Goal: Task Accomplishment & Management: Manage account settings

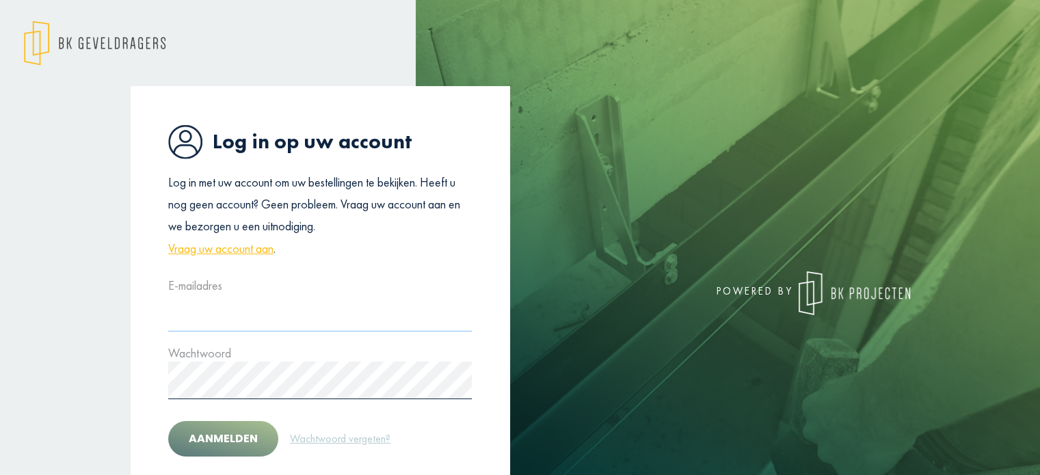
click at [281, 305] on input "text" at bounding box center [320, 313] width 304 height 38
type input "**********"
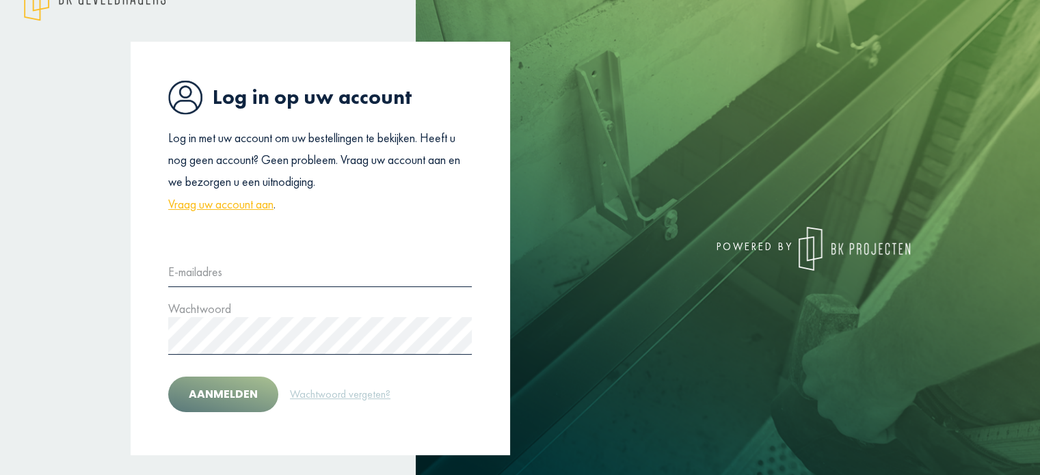
scroll to position [68, 0]
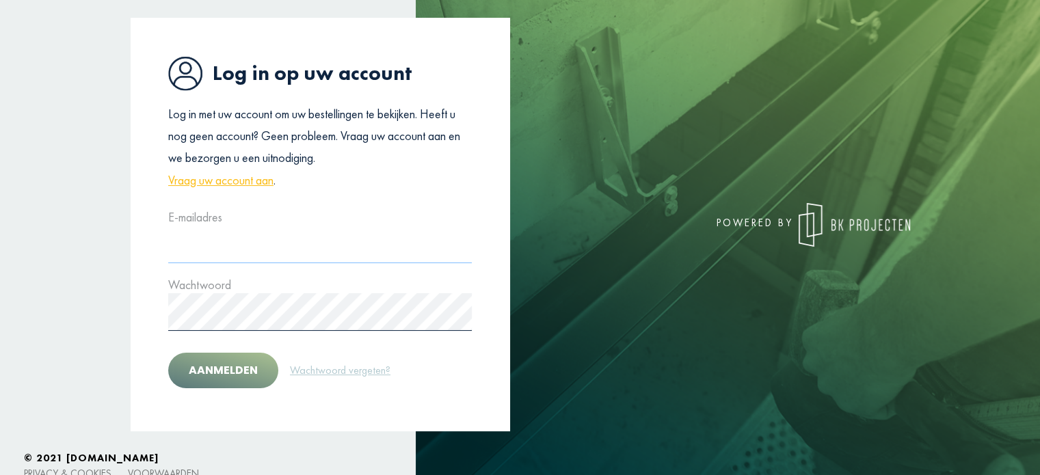
click at [238, 246] on input "text" at bounding box center [320, 245] width 304 height 38
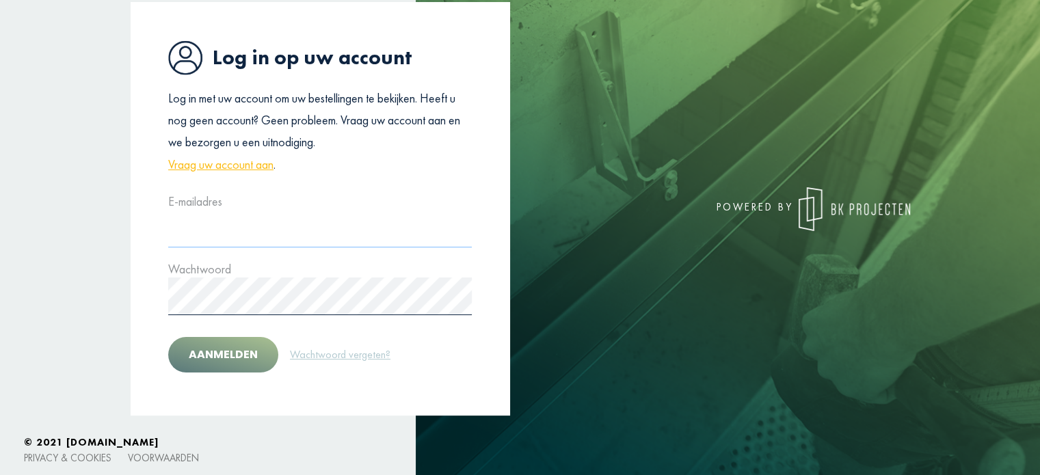
scroll to position [93, 0]
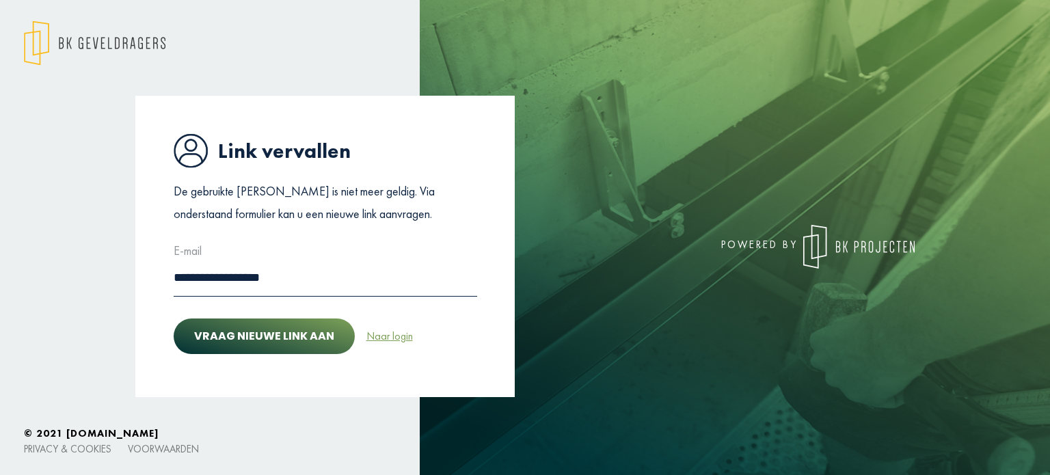
click at [375, 336] on link "Naar login" at bounding box center [390, 336] width 48 height 18
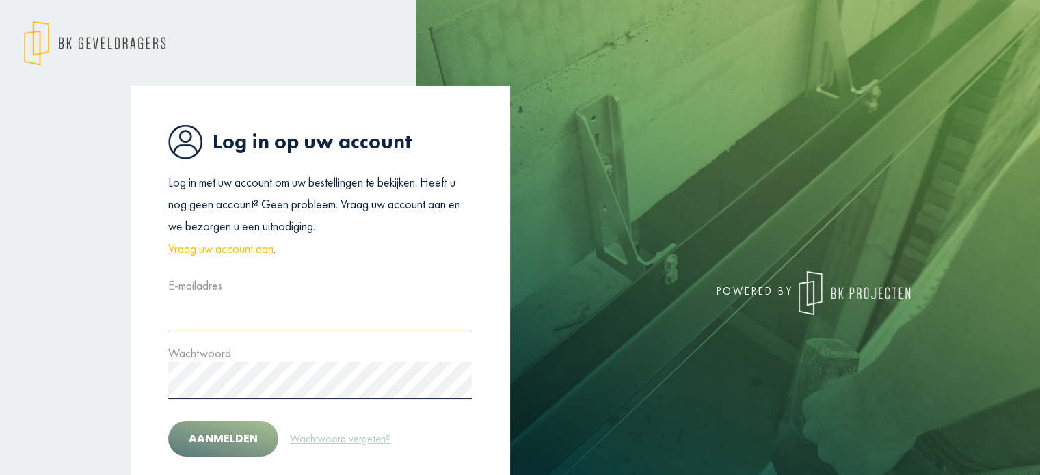
click at [317, 322] on input "text" at bounding box center [320, 313] width 304 height 38
type input "**********"
click at [252, 426] on button "Aanmelden" at bounding box center [223, 439] width 110 height 36
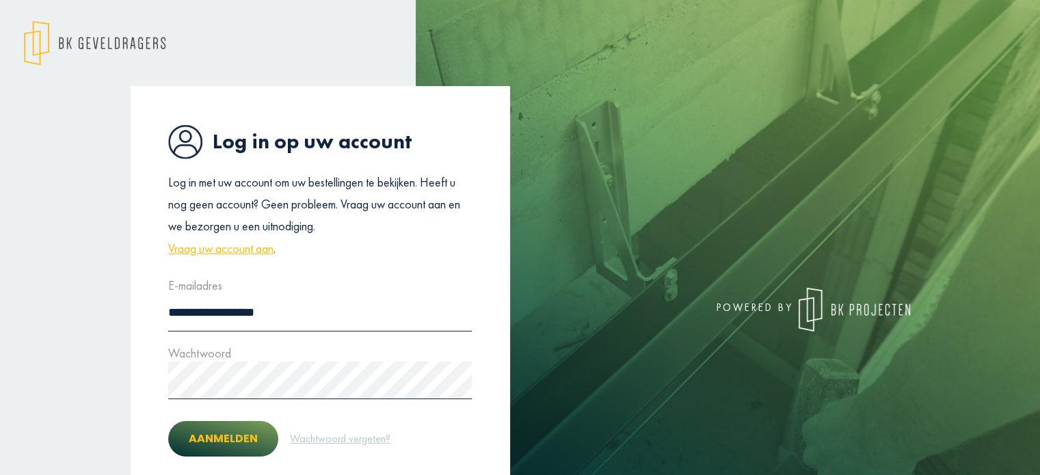
click at [216, 442] on button "Aanmelden" at bounding box center [223, 439] width 110 height 36
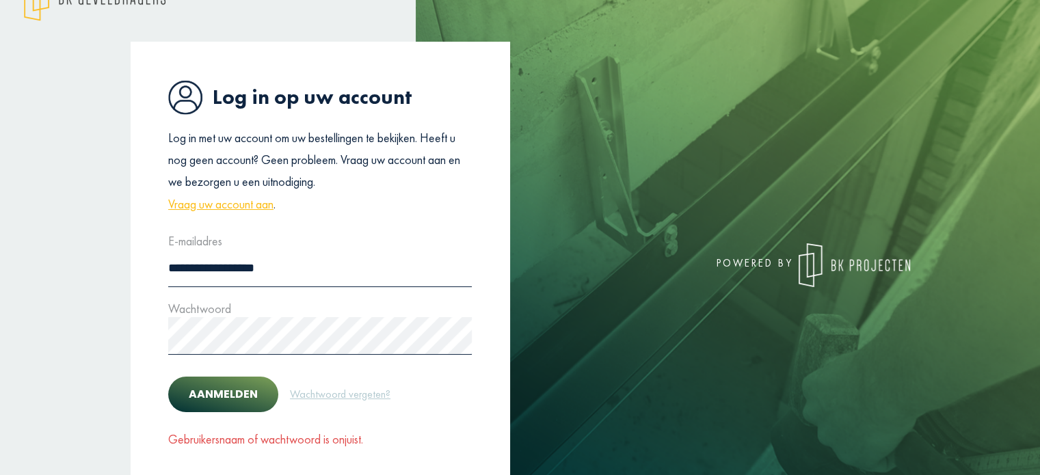
scroll to position [68, 0]
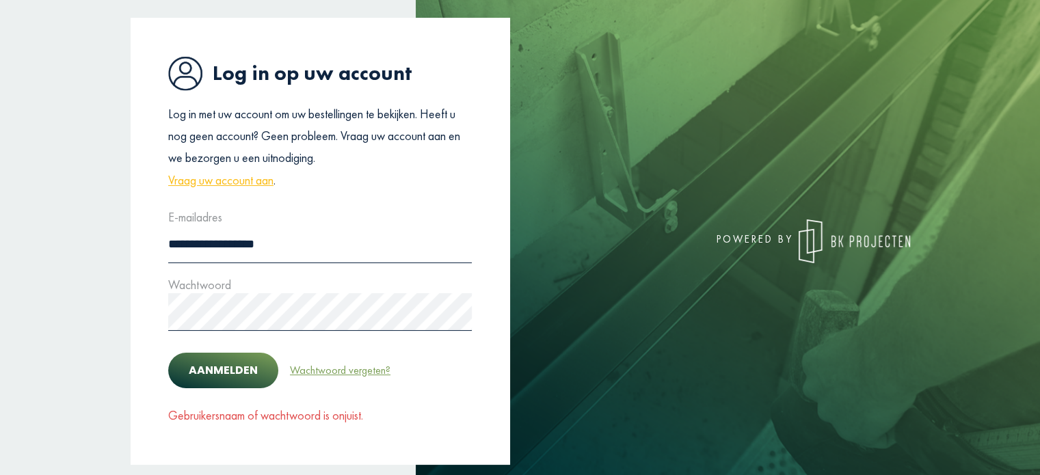
click at [325, 370] on link "Wachtwoord vergeten?" at bounding box center [340, 371] width 102 height 18
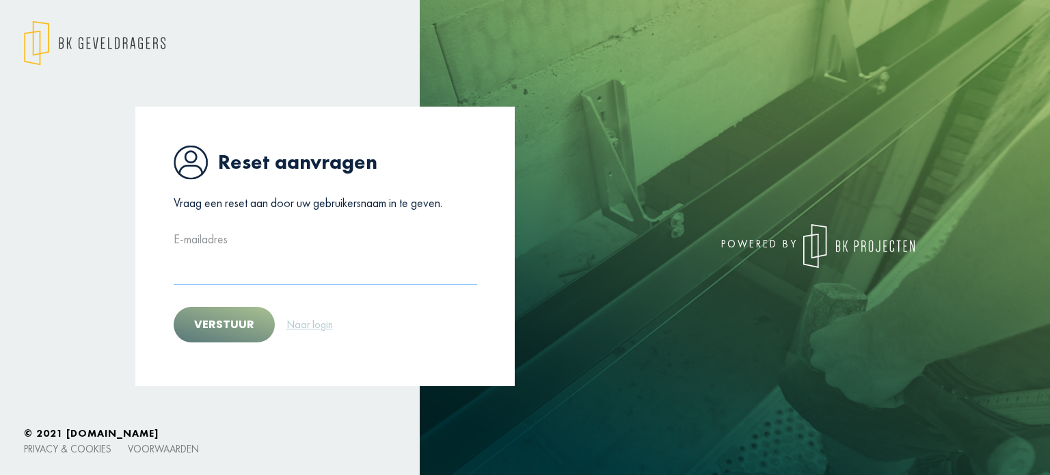
click at [327, 271] on input "text" at bounding box center [326, 266] width 304 height 38
type input "**********"
click at [252, 332] on button "Verstuur" at bounding box center [224, 325] width 101 height 36
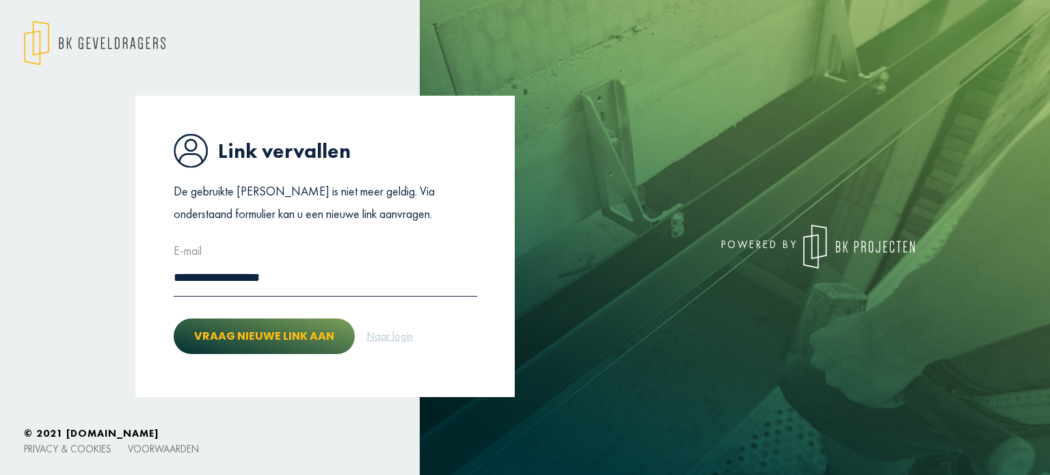
click at [271, 340] on button "Vraag nieuwe link aan" at bounding box center [264, 337] width 181 height 36
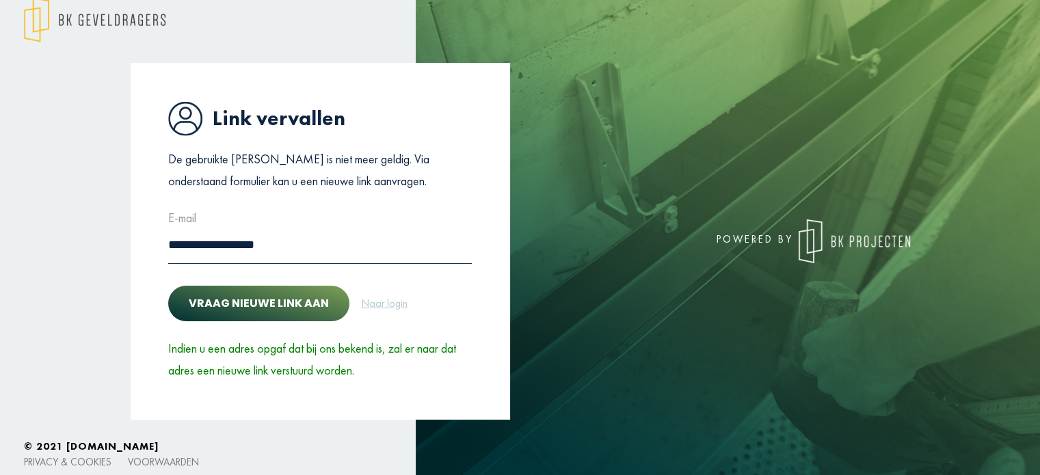
scroll to position [36, 0]
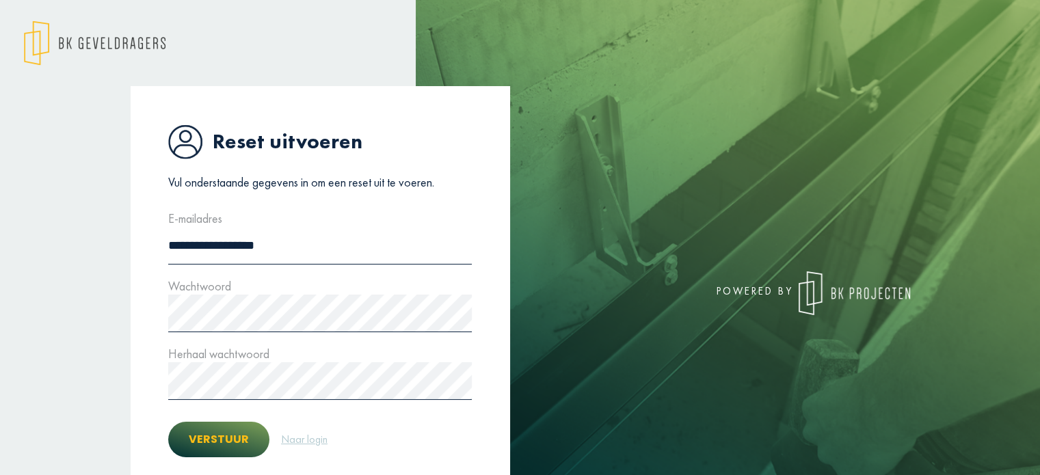
click at [211, 435] on button "Verstuur" at bounding box center [218, 440] width 101 height 36
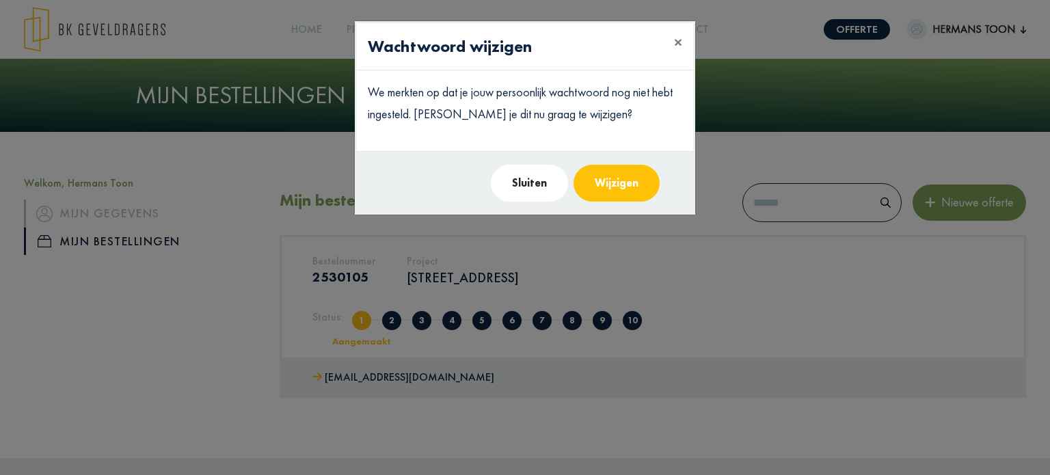
click at [539, 182] on button "Sluiten" at bounding box center [529, 183] width 77 height 37
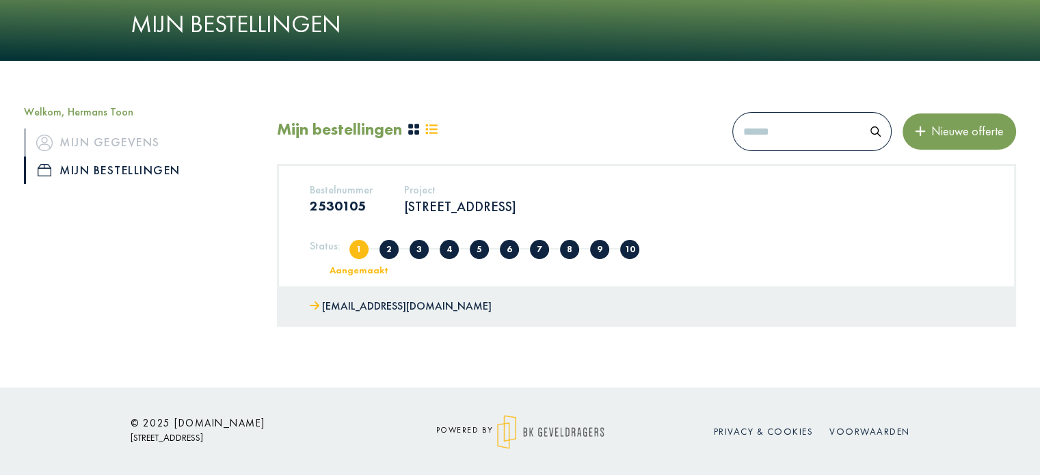
scroll to position [72, 0]
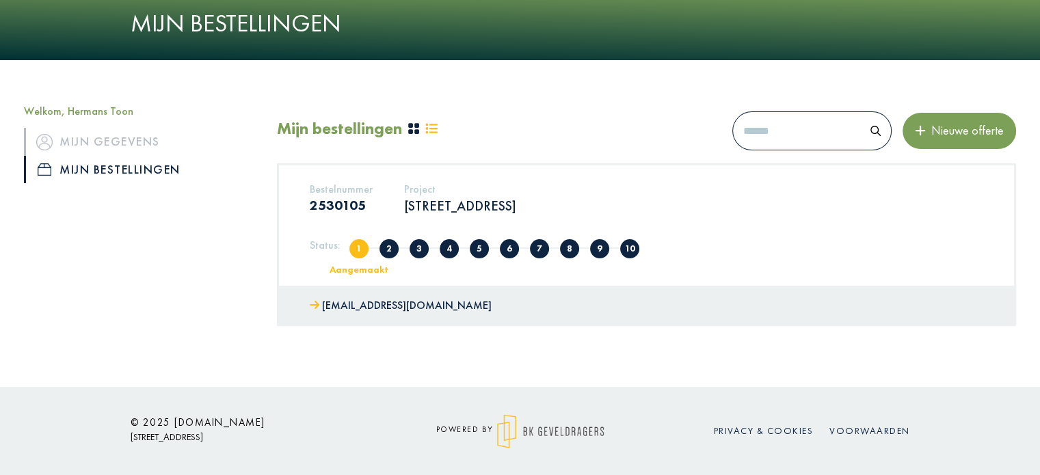
click at [129, 163] on link "Mijn bestellingen" at bounding box center [140, 169] width 232 height 27
click at [399, 306] on link "jelle@bkgeveldragers.be" at bounding box center [401, 306] width 182 height 20
click at [373, 304] on link "jelle@bkgeveldragers.be" at bounding box center [401, 306] width 182 height 20
